Goal: Register for event/course

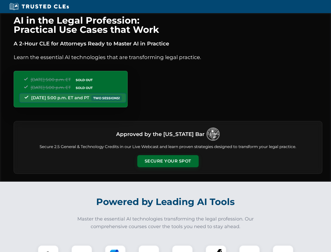
click at [168, 161] on button "Secure Your Spot" at bounding box center [167, 161] width 61 height 12
click at [48, 248] on img at bounding box center [48, 255] width 15 height 15
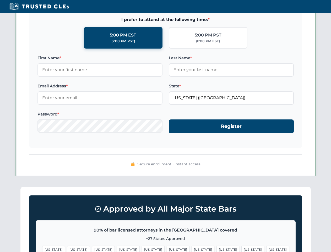
click at [192, 248] on span "[US_STATE]" at bounding box center [203, 249] width 23 height 8
click at [241, 248] on span "[US_STATE]" at bounding box center [252, 249] width 23 height 8
